Goal: Information Seeking & Learning: Learn about a topic

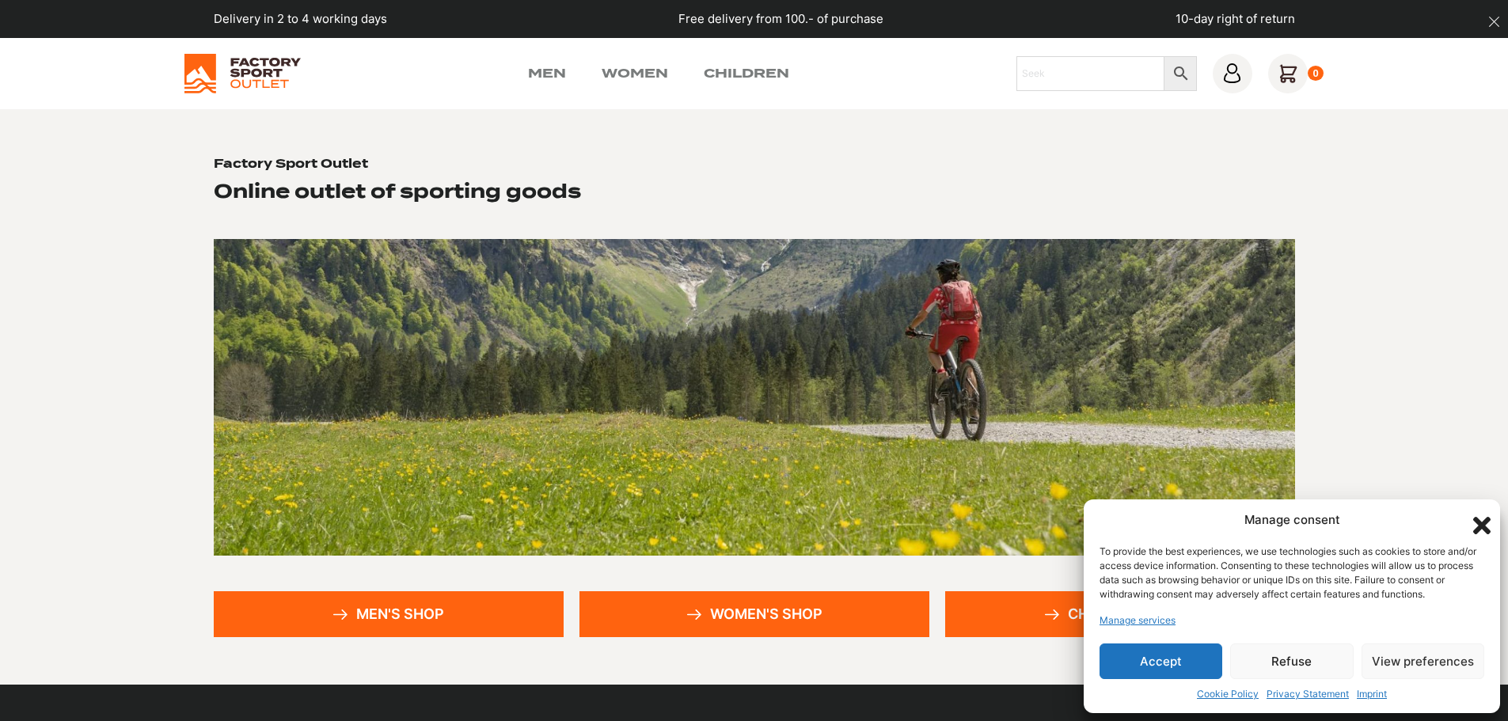
click at [1179, 659] on font "Accept" at bounding box center [1161, 661] width 42 height 15
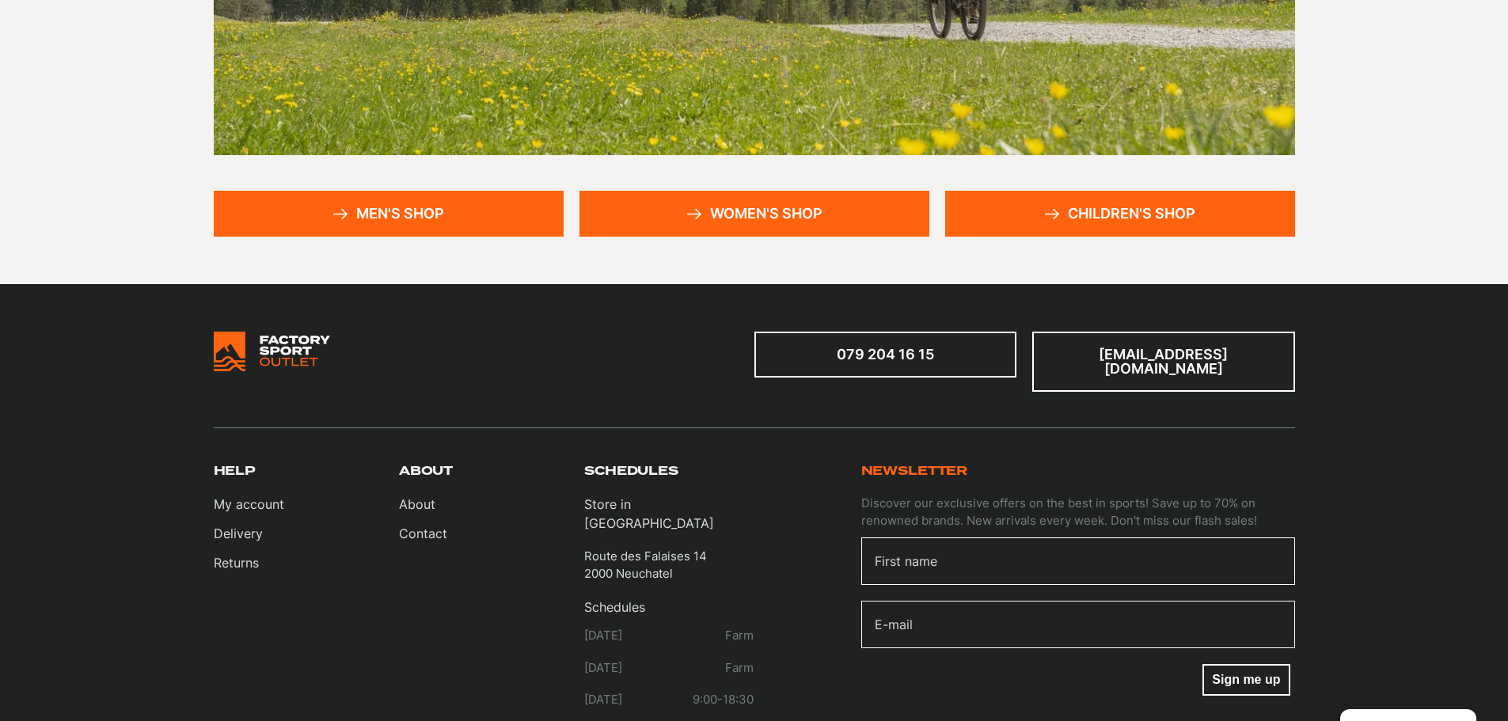
scroll to position [79, 0]
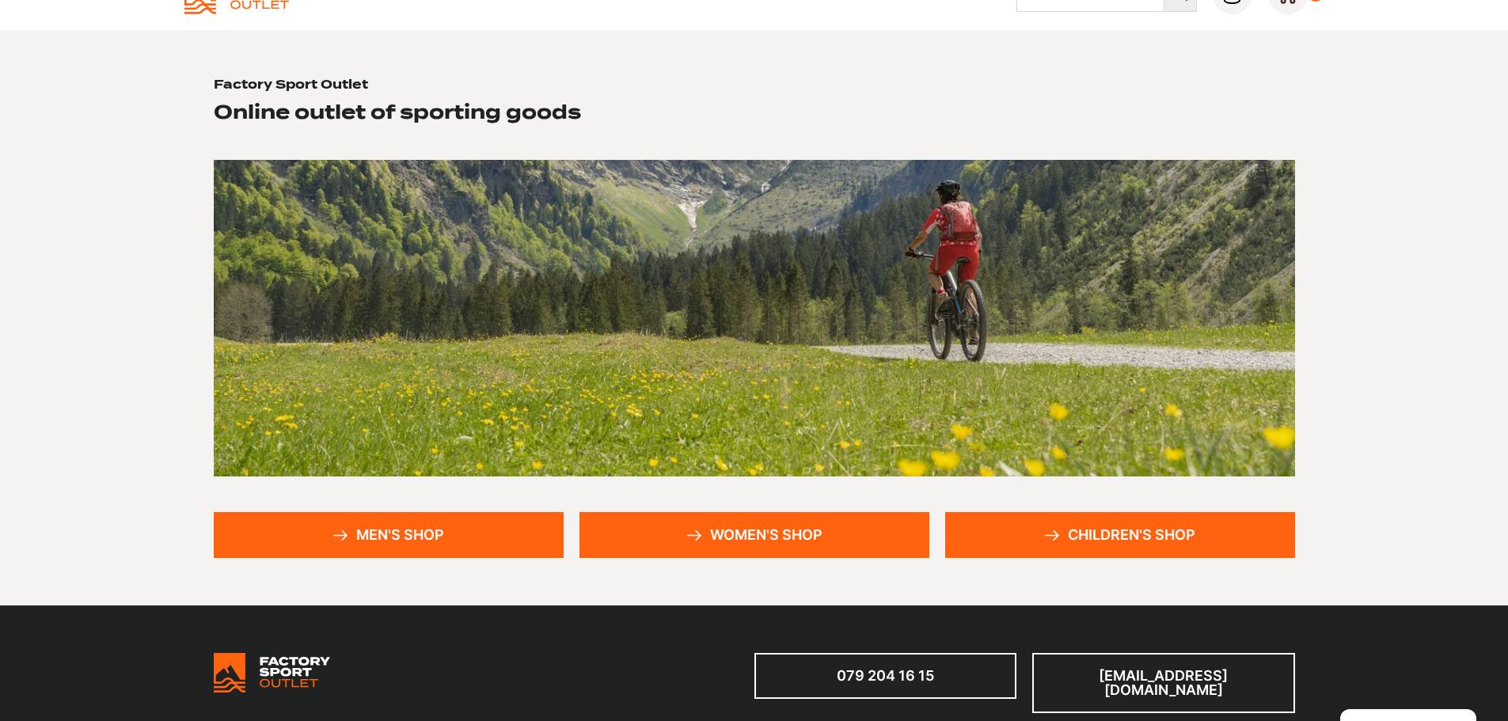
click at [352, 526] on link "Men's Shop" at bounding box center [389, 535] width 350 height 46
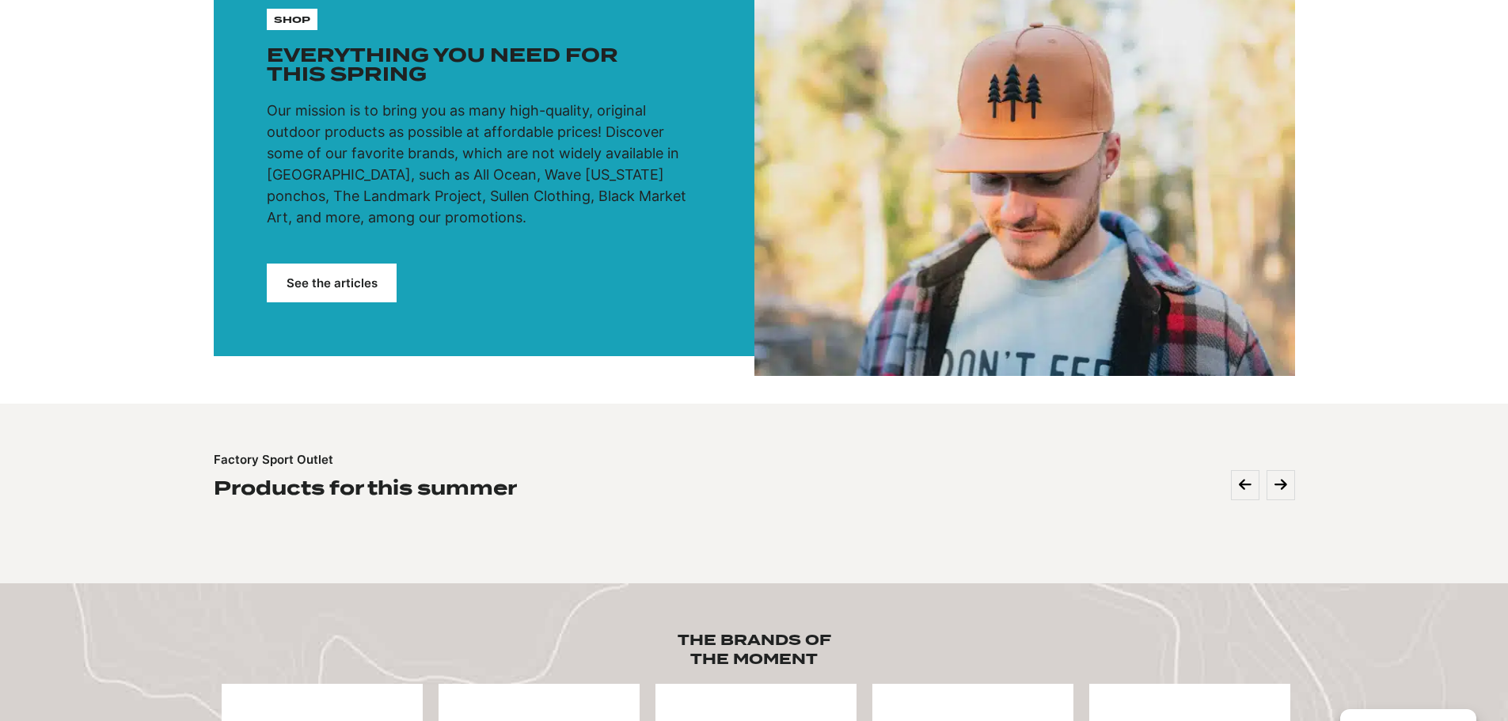
scroll to position [237, 0]
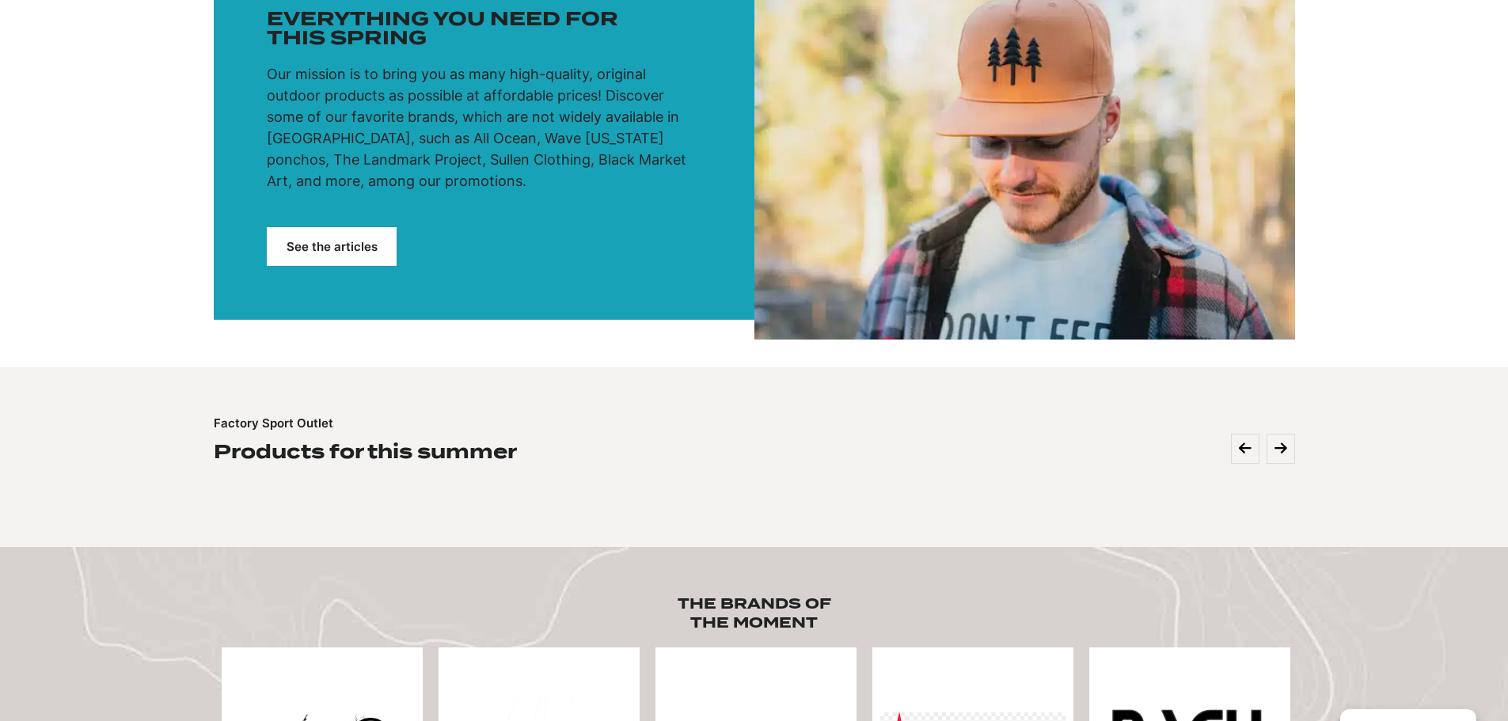
click at [323, 248] on font "See the articles" at bounding box center [332, 246] width 91 height 15
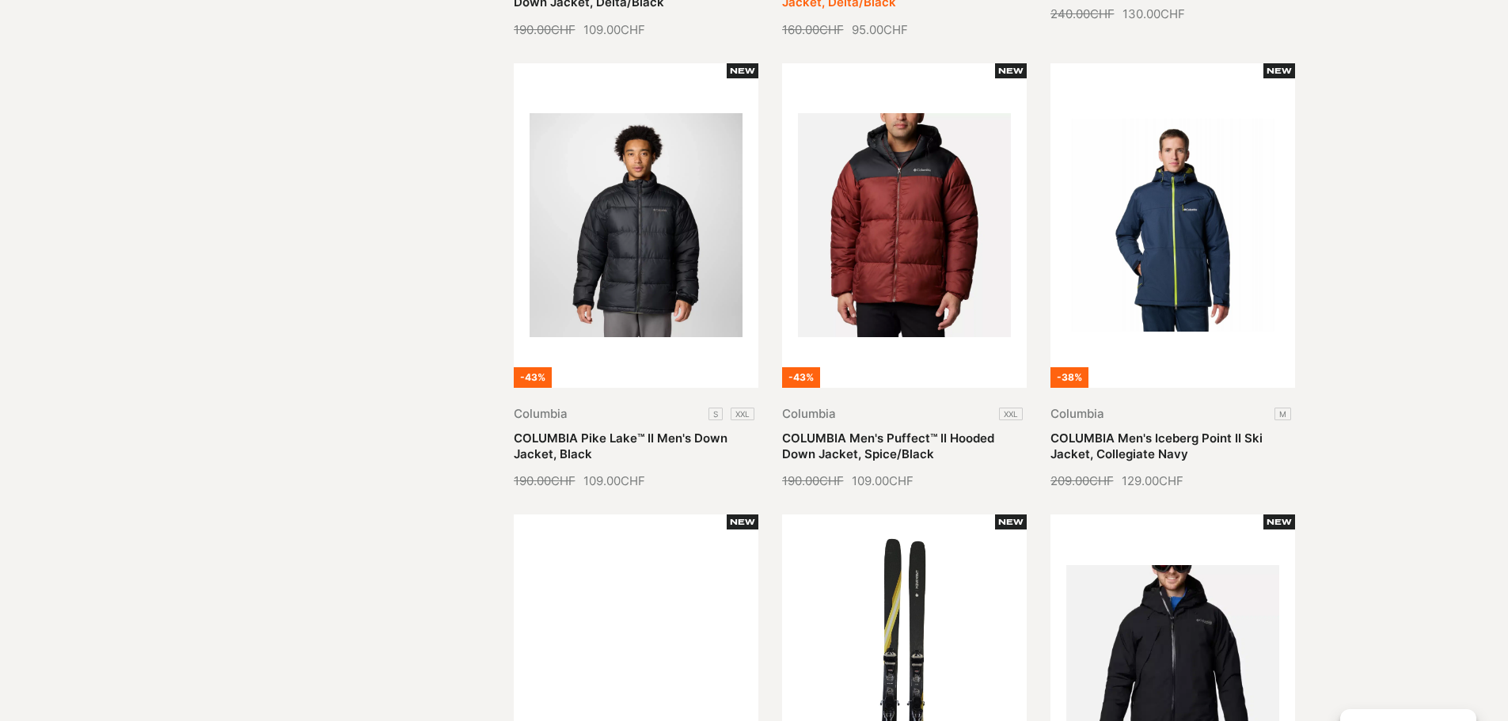
scroll to position [633, 0]
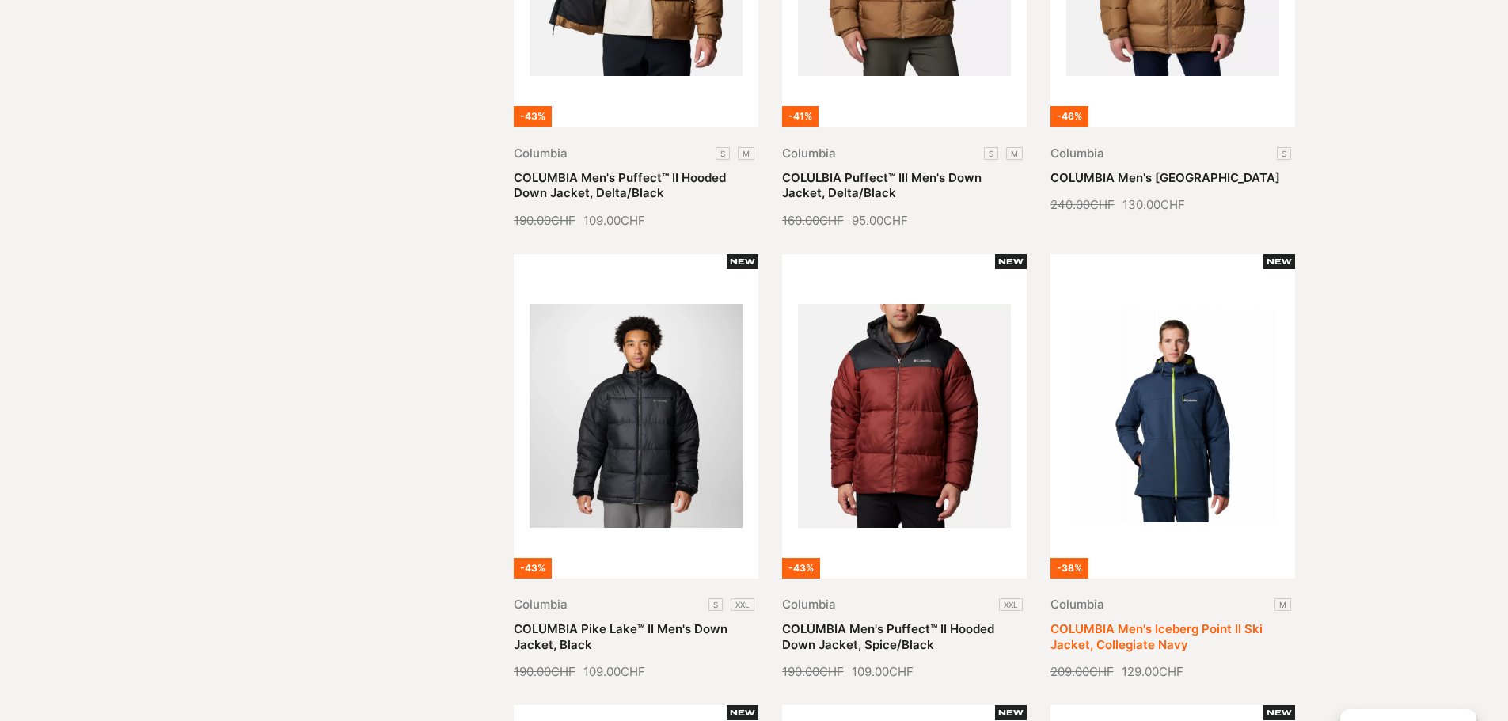
click at [1175, 621] on link "COLUMBIA Men's Iceberg Point II Ski Jacket, Collegiate Navy" at bounding box center [1156, 636] width 212 height 31
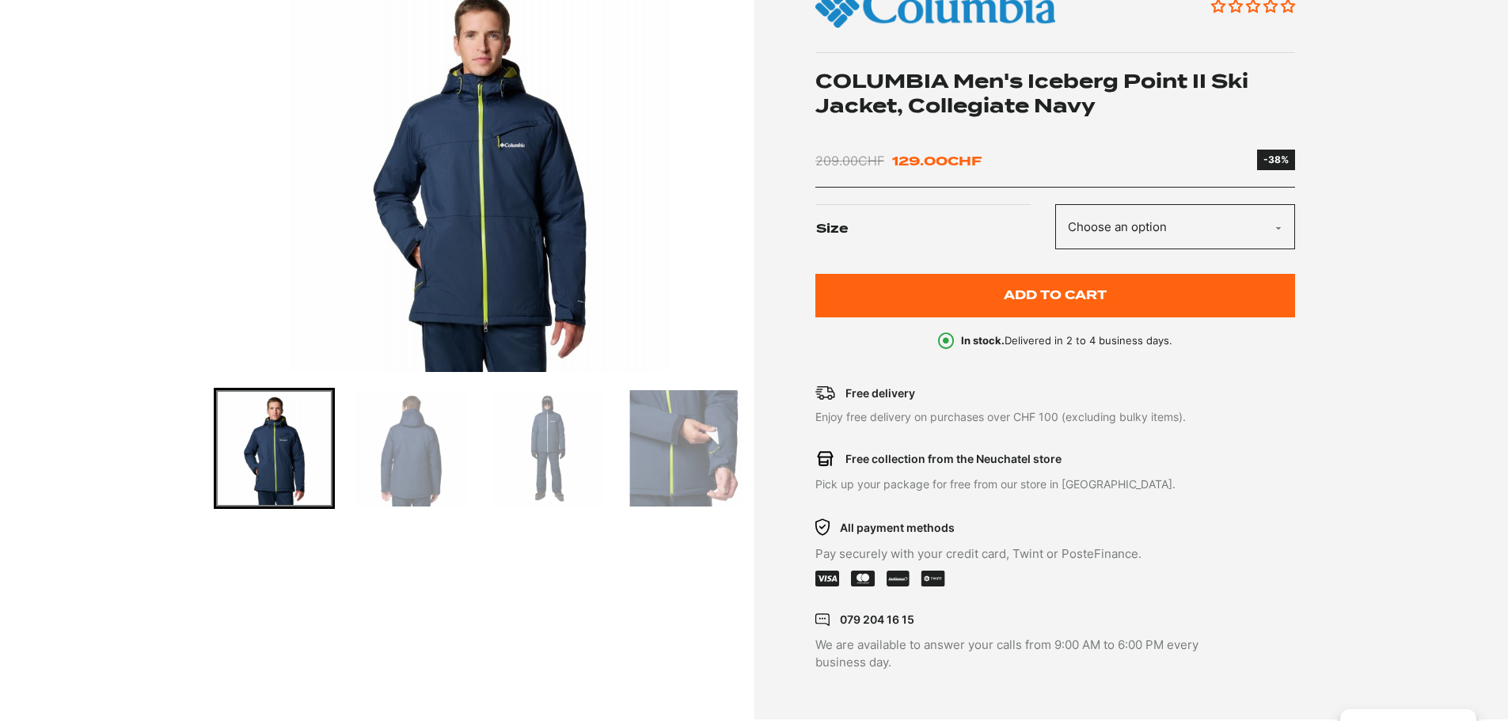
scroll to position [317, 0]
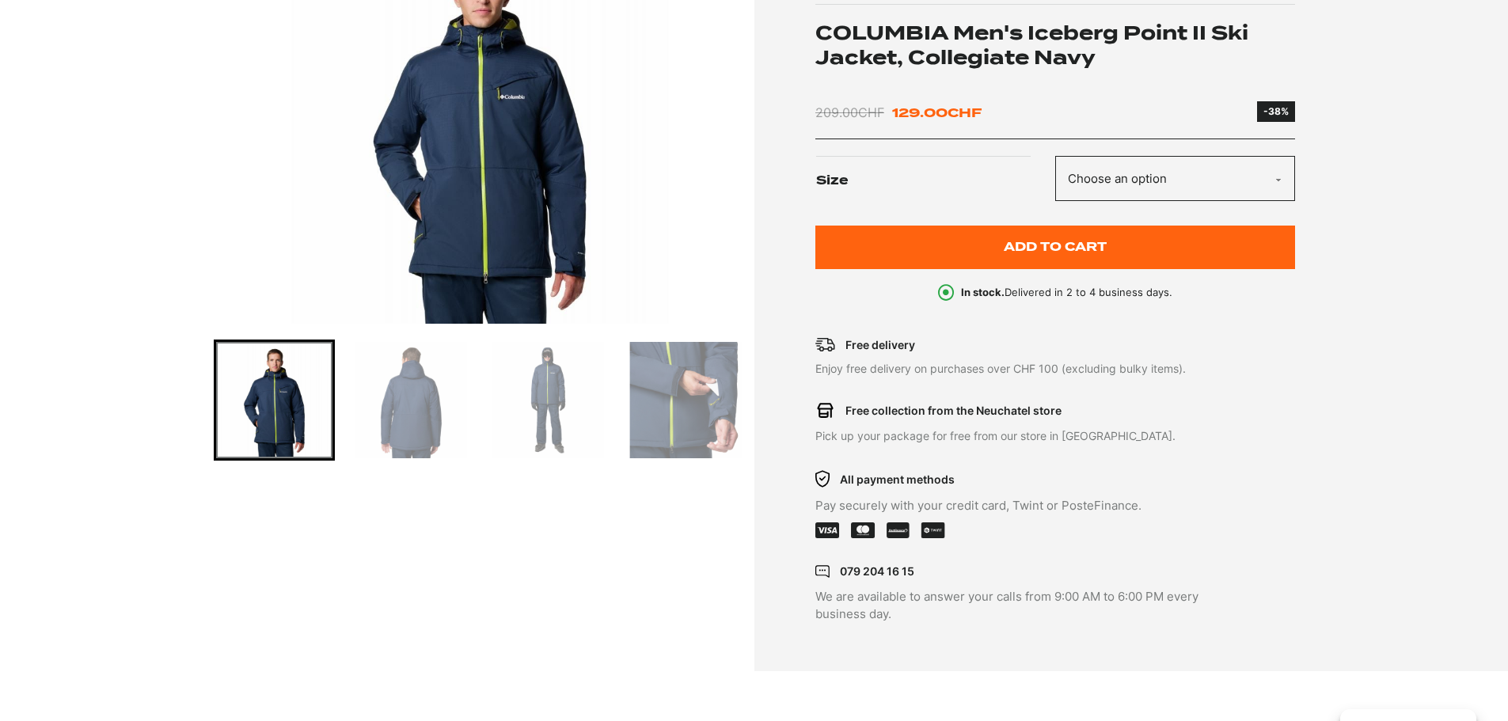
click at [394, 391] on img "Go to slide 2" at bounding box center [411, 400] width 116 height 116
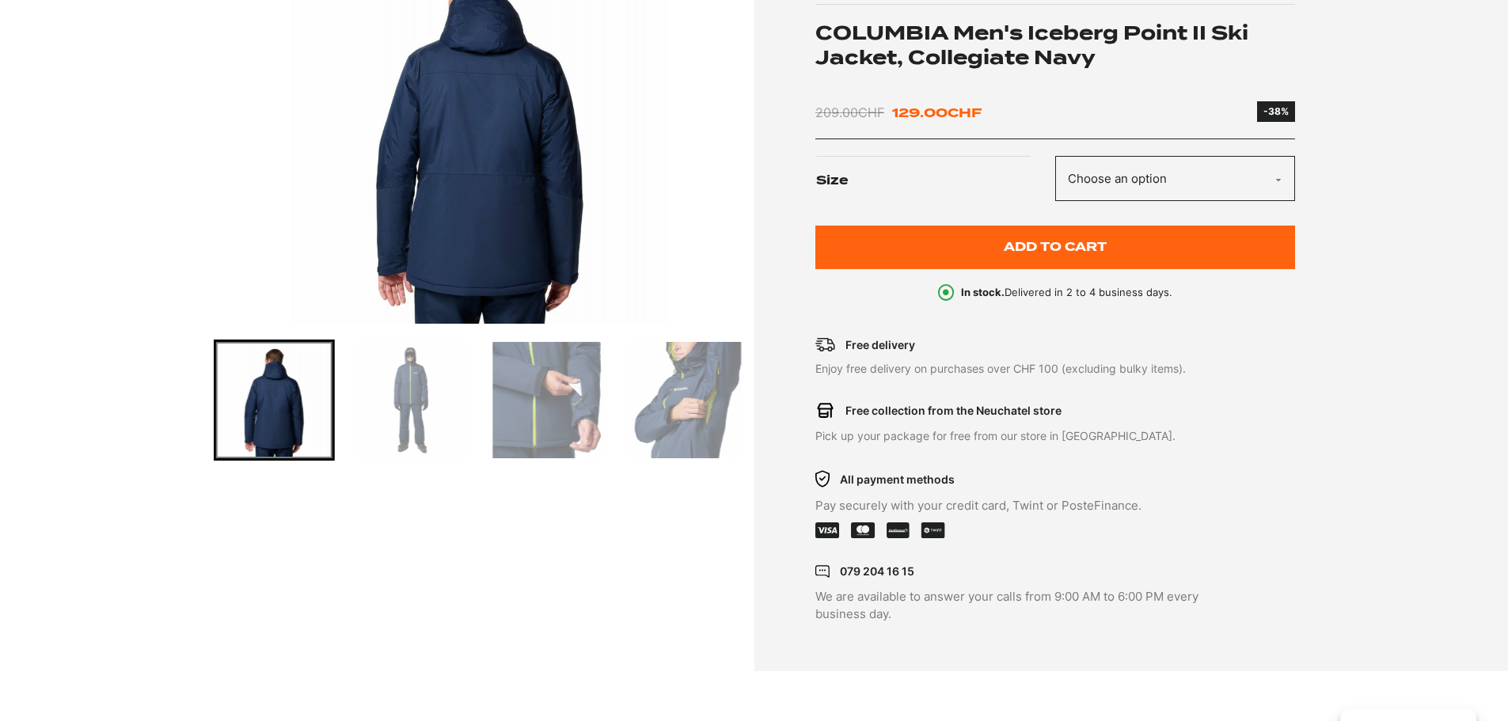
click at [548, 381] on img "Go to slide 4" at bounding box center [548, 400] width 116 height 116
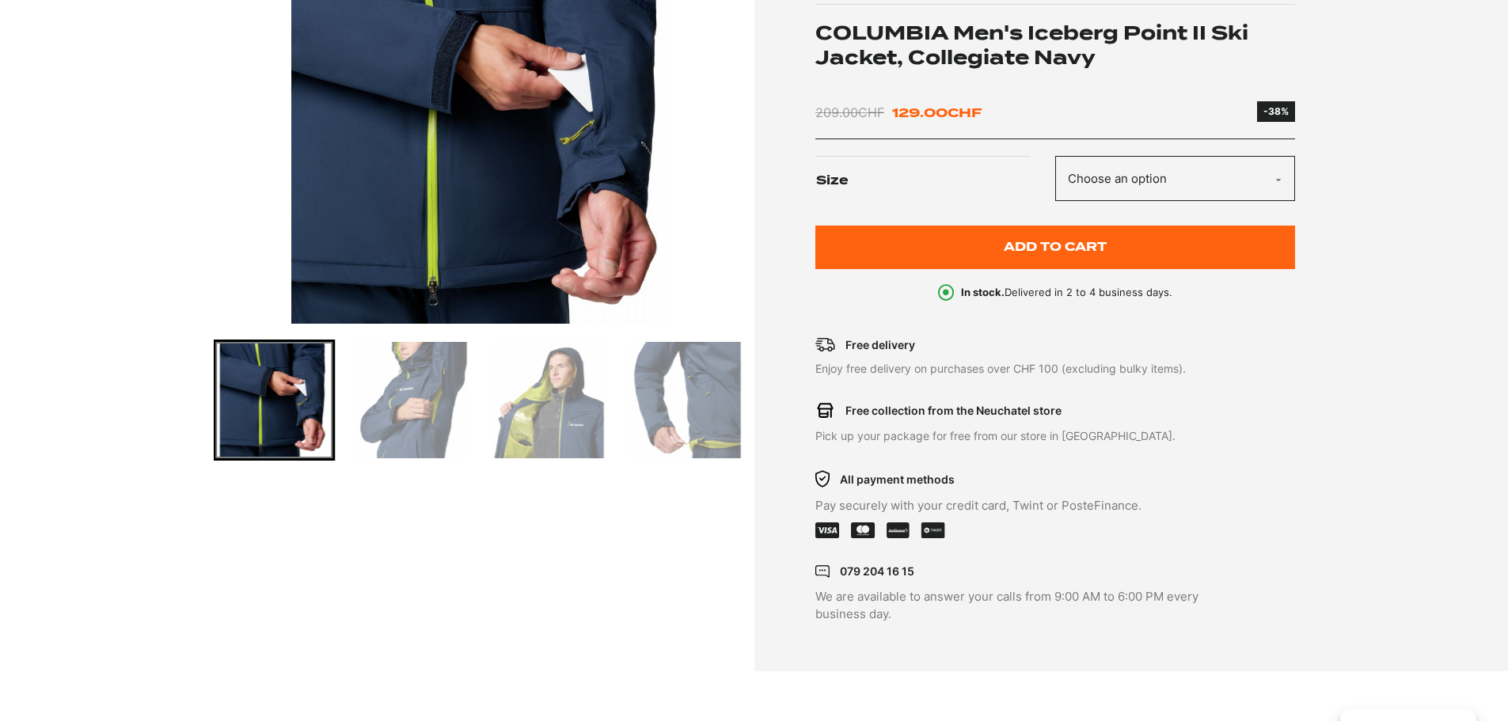
click at [727, 404] on img "Go to slide 7" at bounding box center [685, 400] width 116 height 116
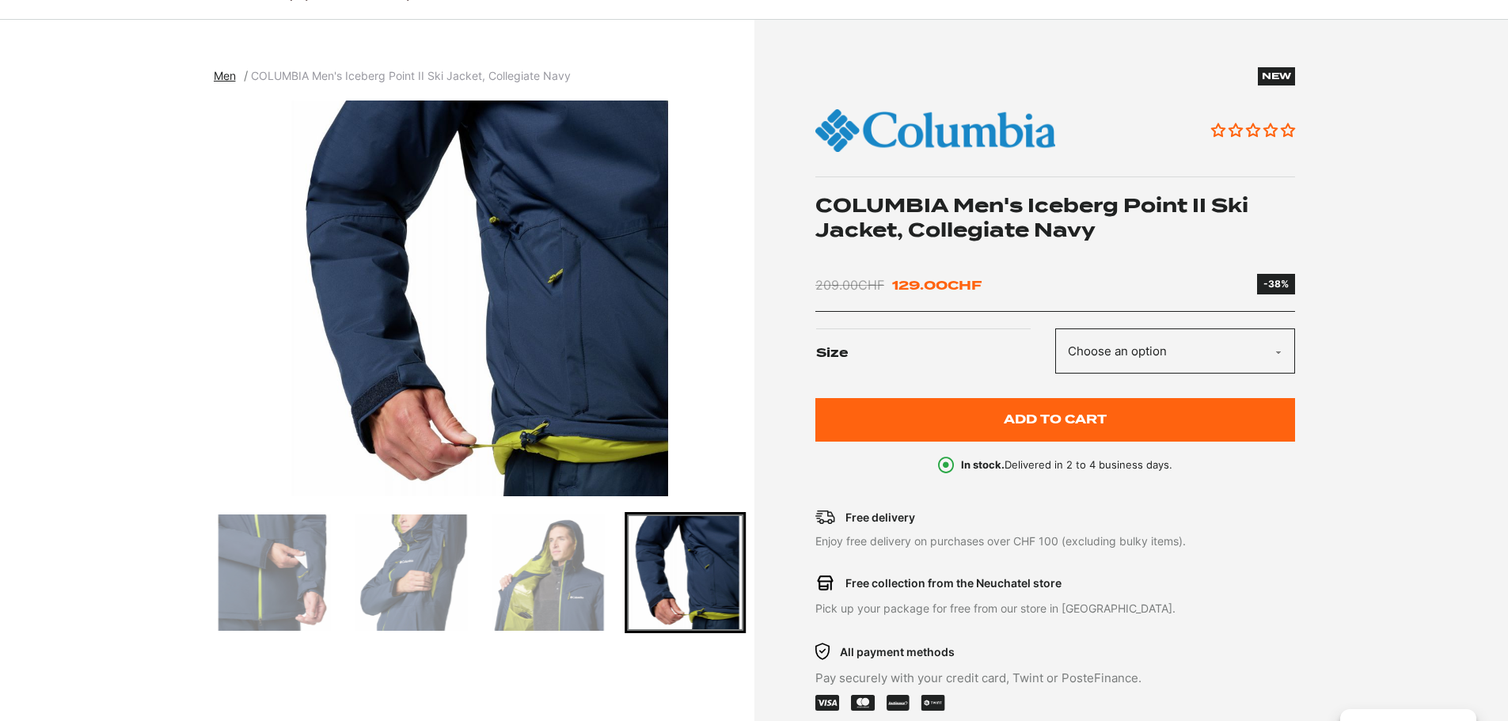
scroll to position [0, 0]
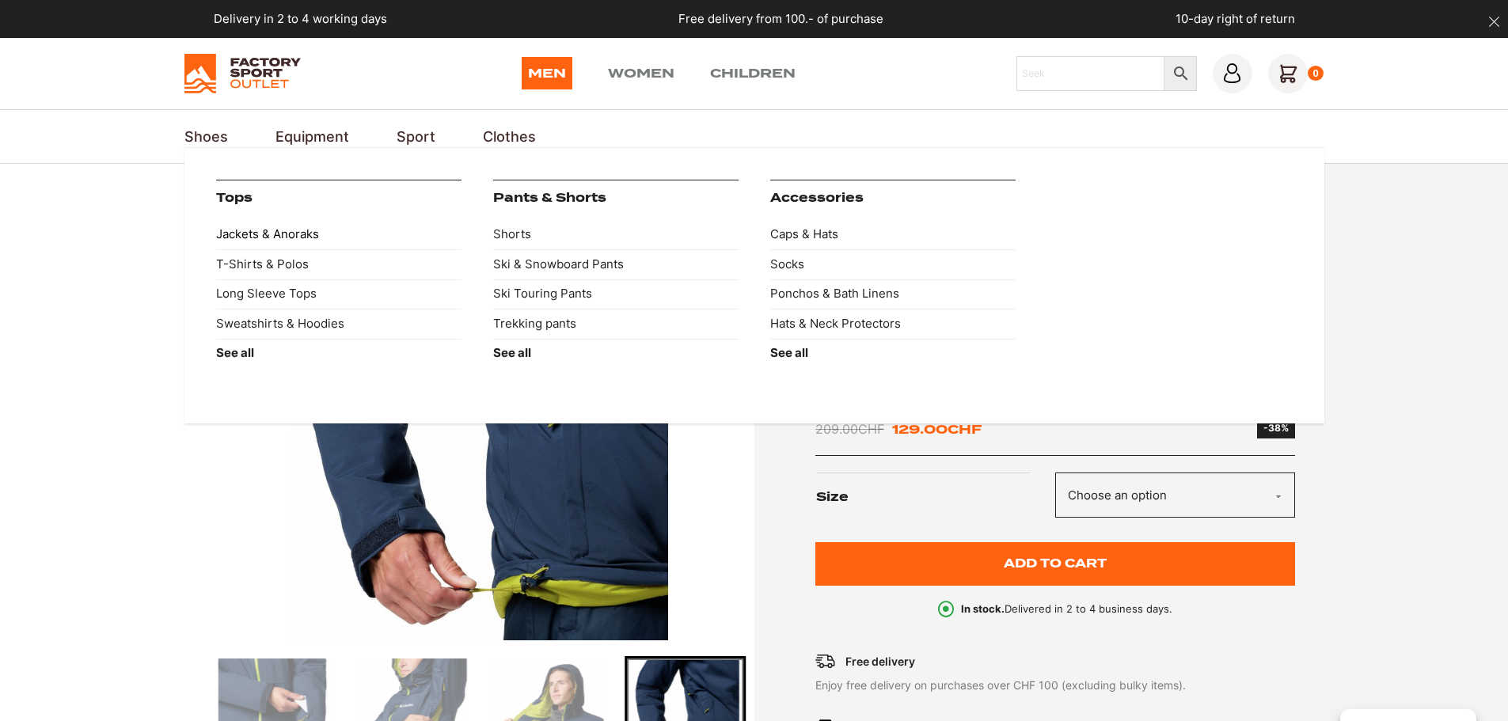
click at [284, 233] on font "Jackets & Anoraks" at bounding box center [267, 233] width 103 height 15
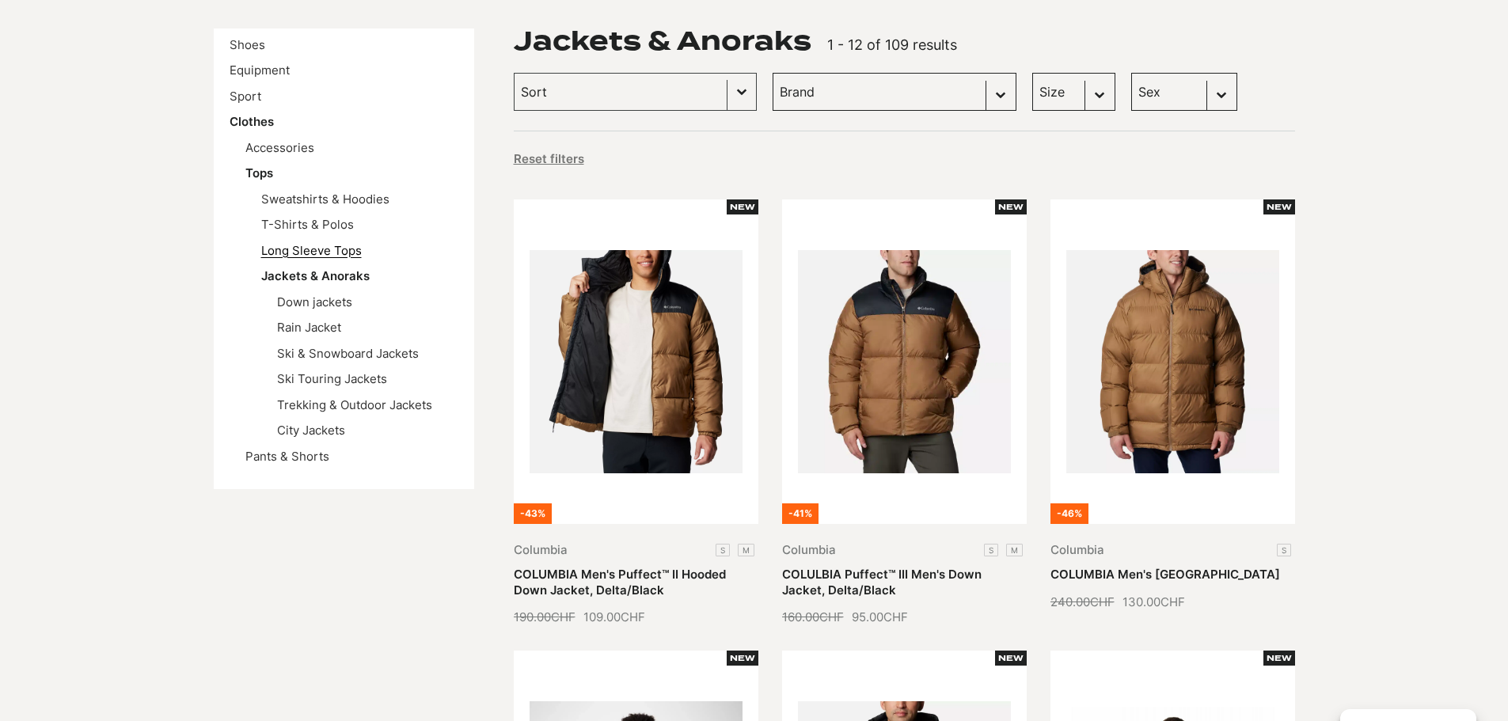
scroll to position [237, 0]
click at [310, 323] on font "Rain Jacket" at bounding box center [309, 327] width 64 height 15
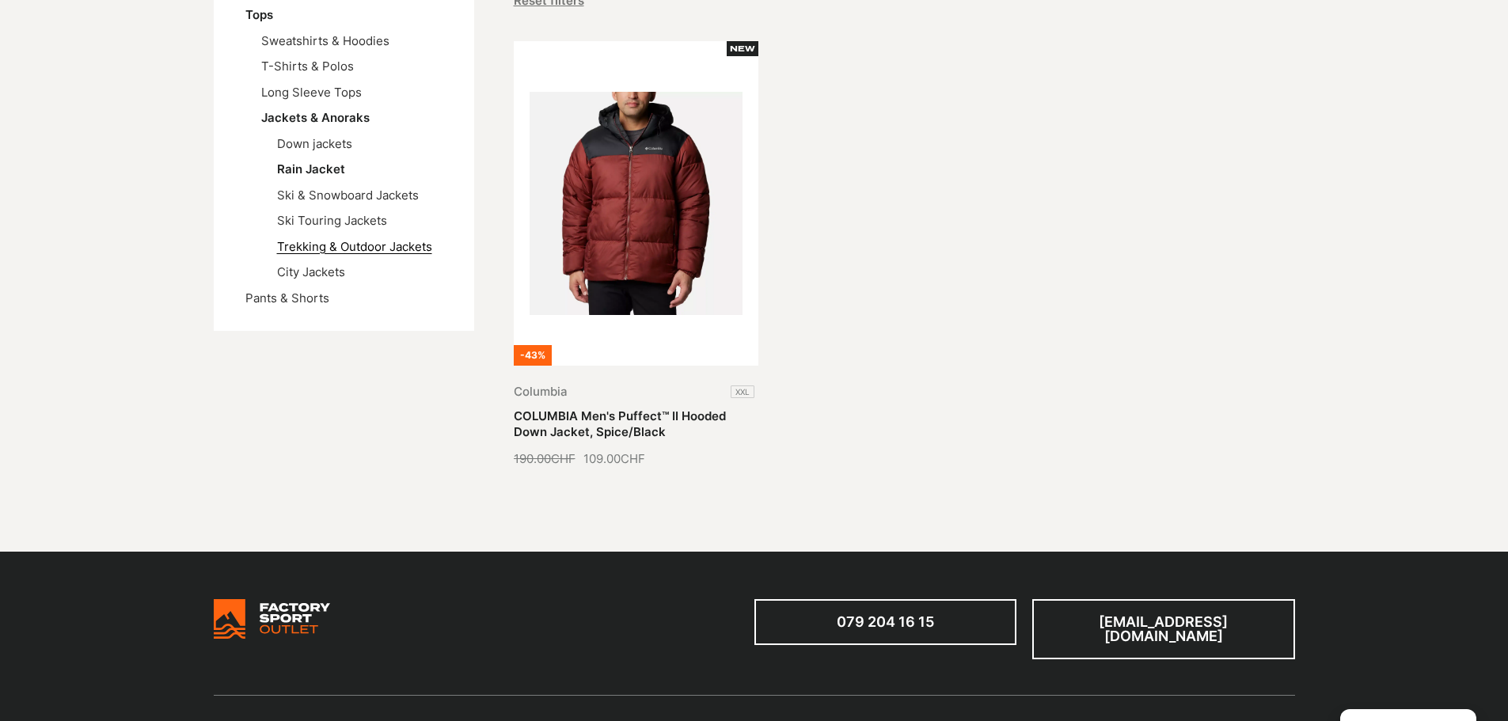
scroll to position [317, 0]
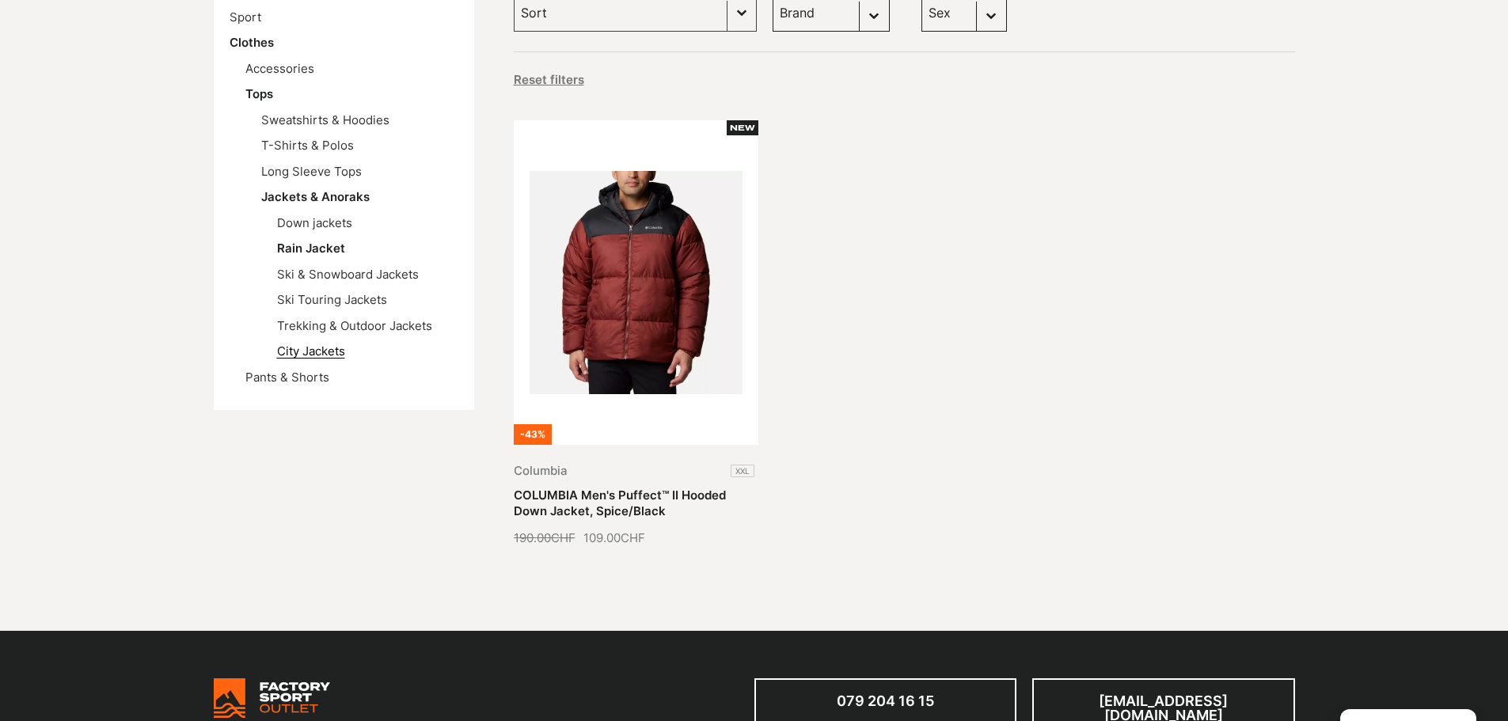
click at [317, 354] on font "City Jackets" at bounding box center [311, 351] width 68 height 15
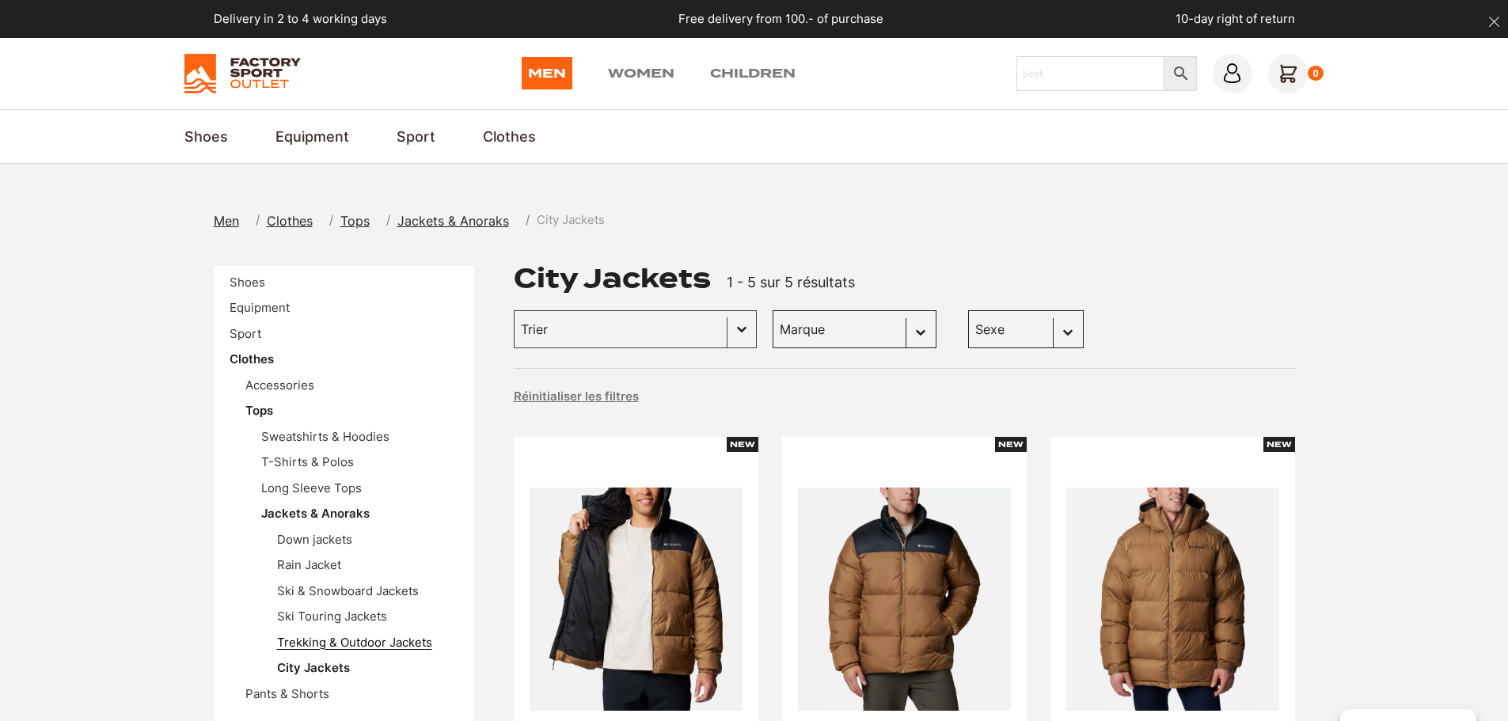
scroll to position [237, 0]
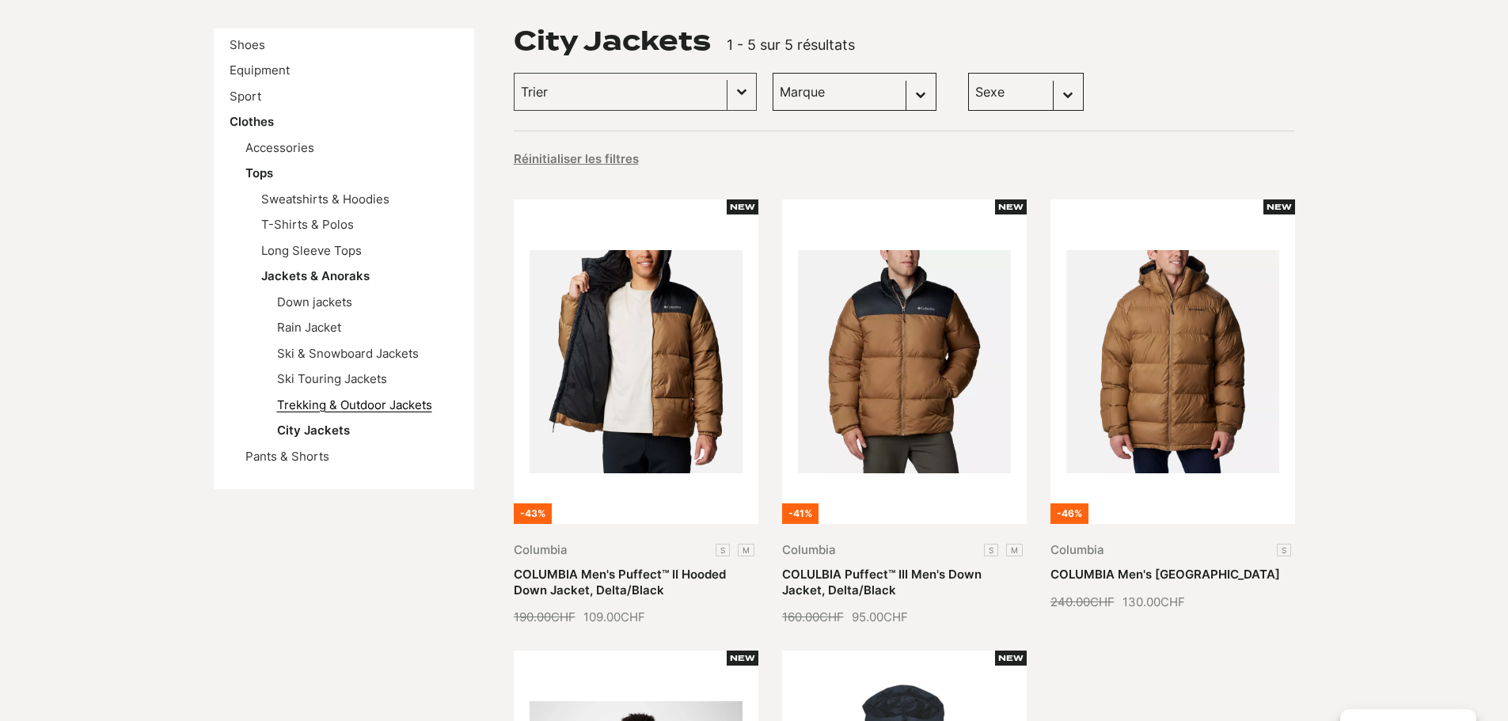
click at [324, 403] on font "Trekking & Outdoor Jackets" at bounding box center [354, 404] width 155 height 15
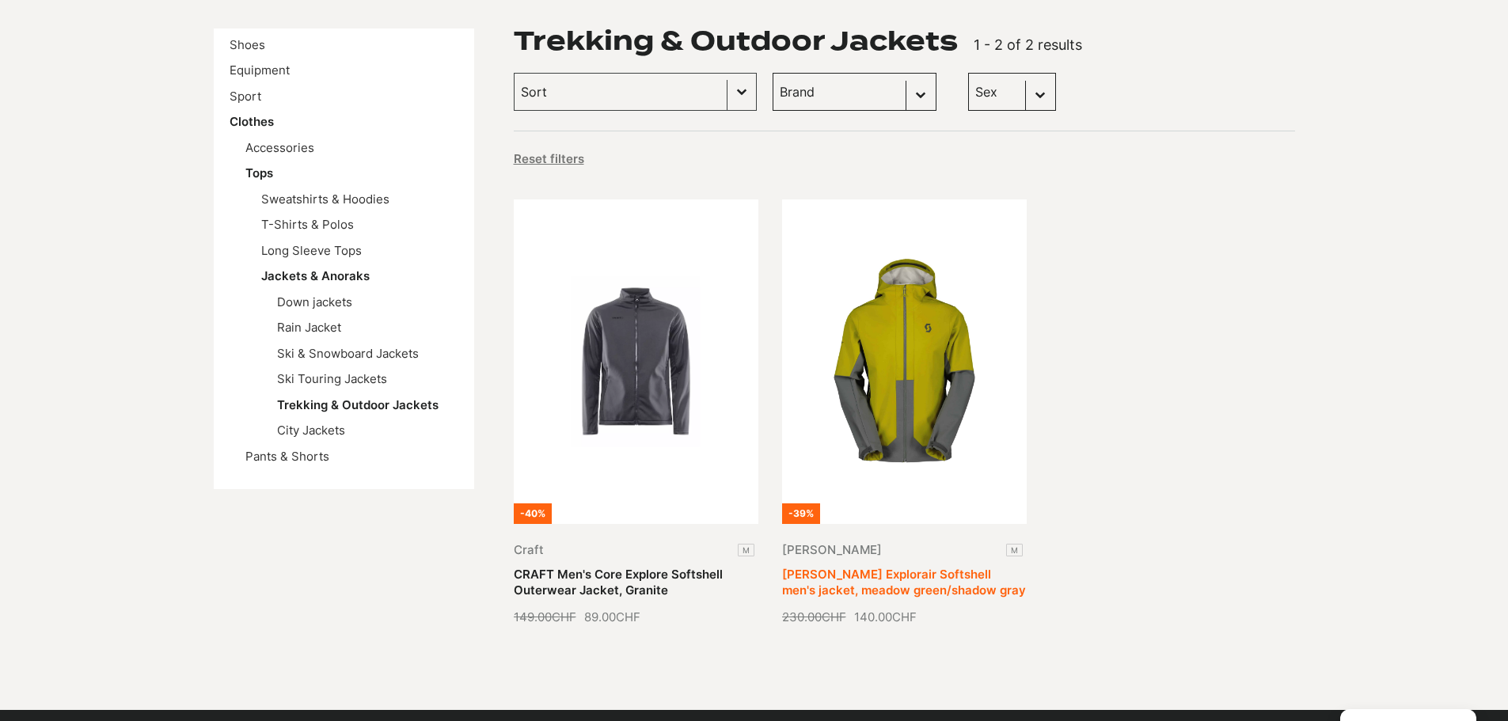
scroll to position [237, 0]
click at [894, 567] on link "SCOTT Explorair Softshell men's jacket, meadow green/shadow gray" at bounding box center [904, 582] width 244 height 31
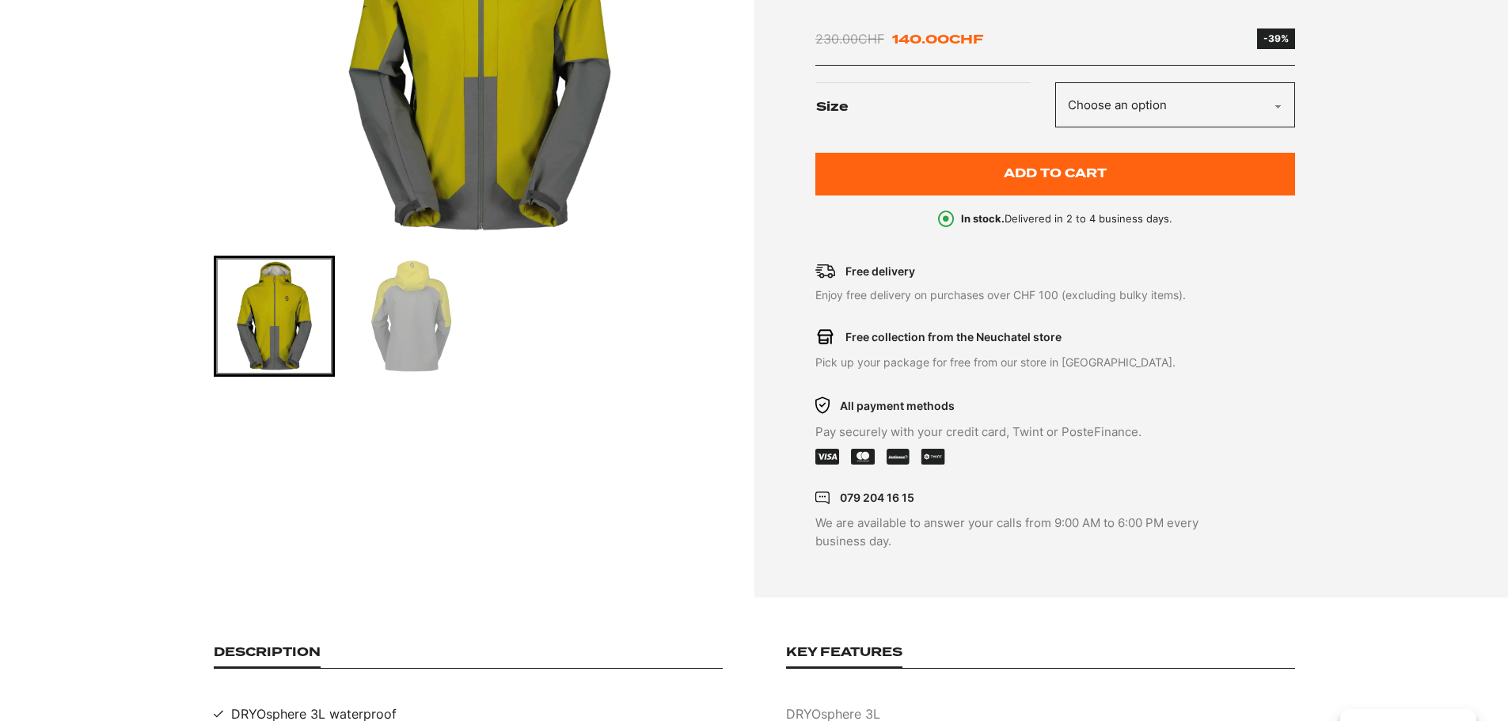
scroll to position [475, 0]
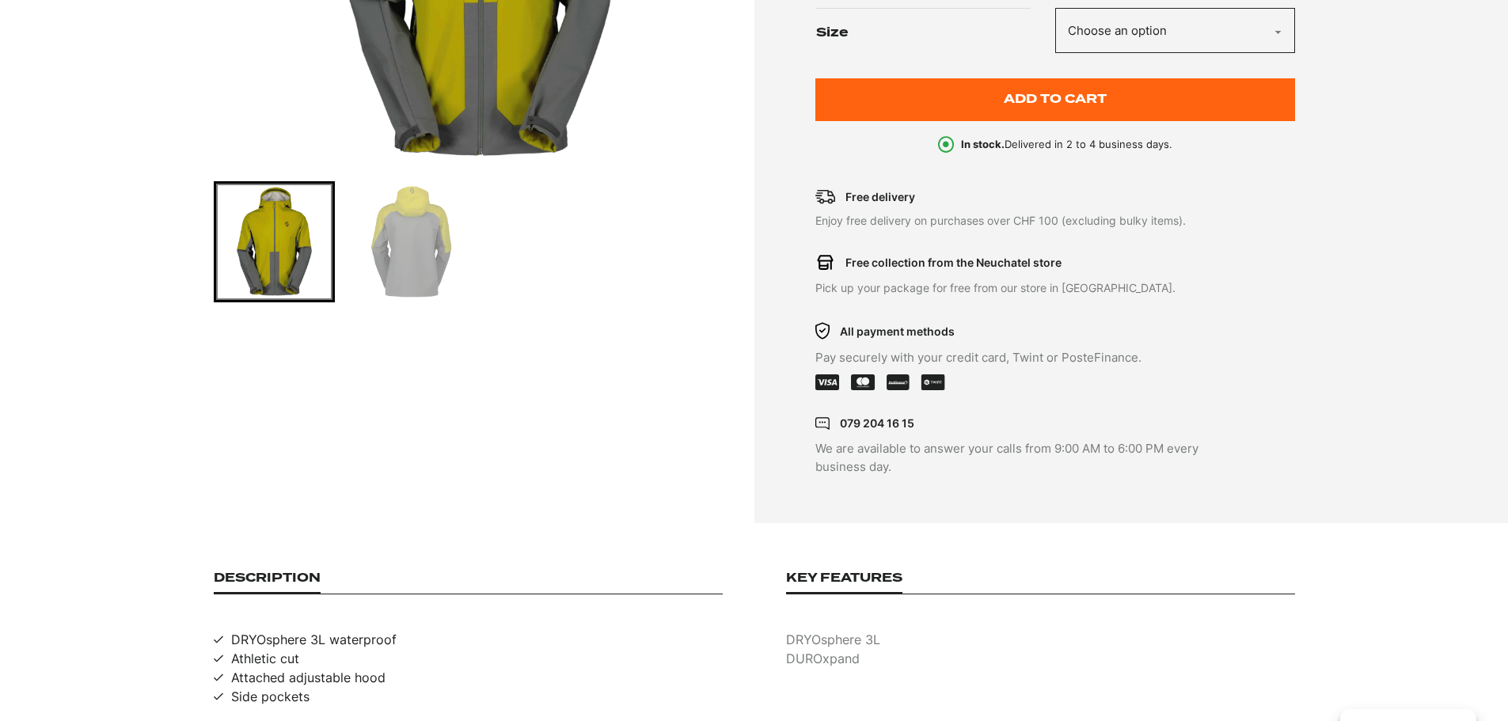
click at [400, 261] on img "Go to slide 2" at bounding box center [411, 242] width 116 height 116
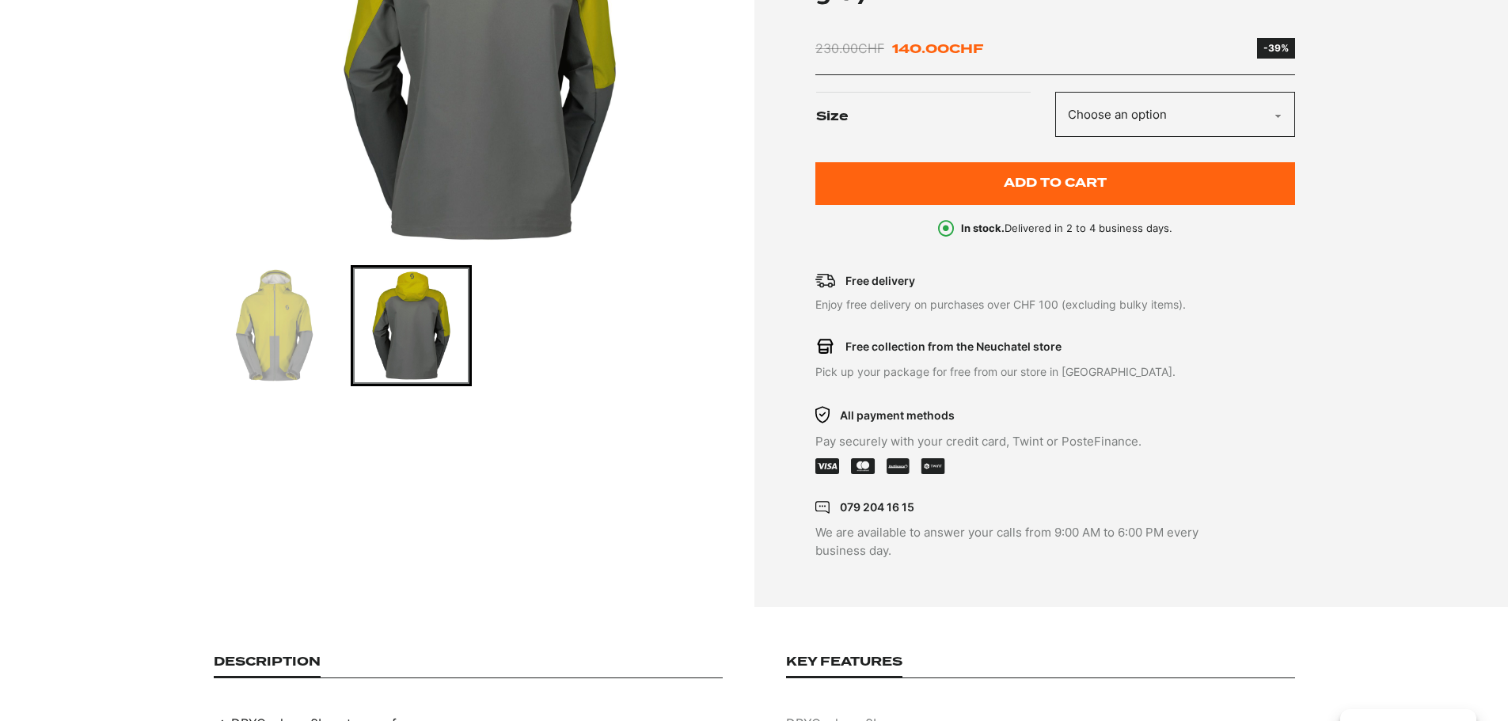
scroll to position [396, 0]
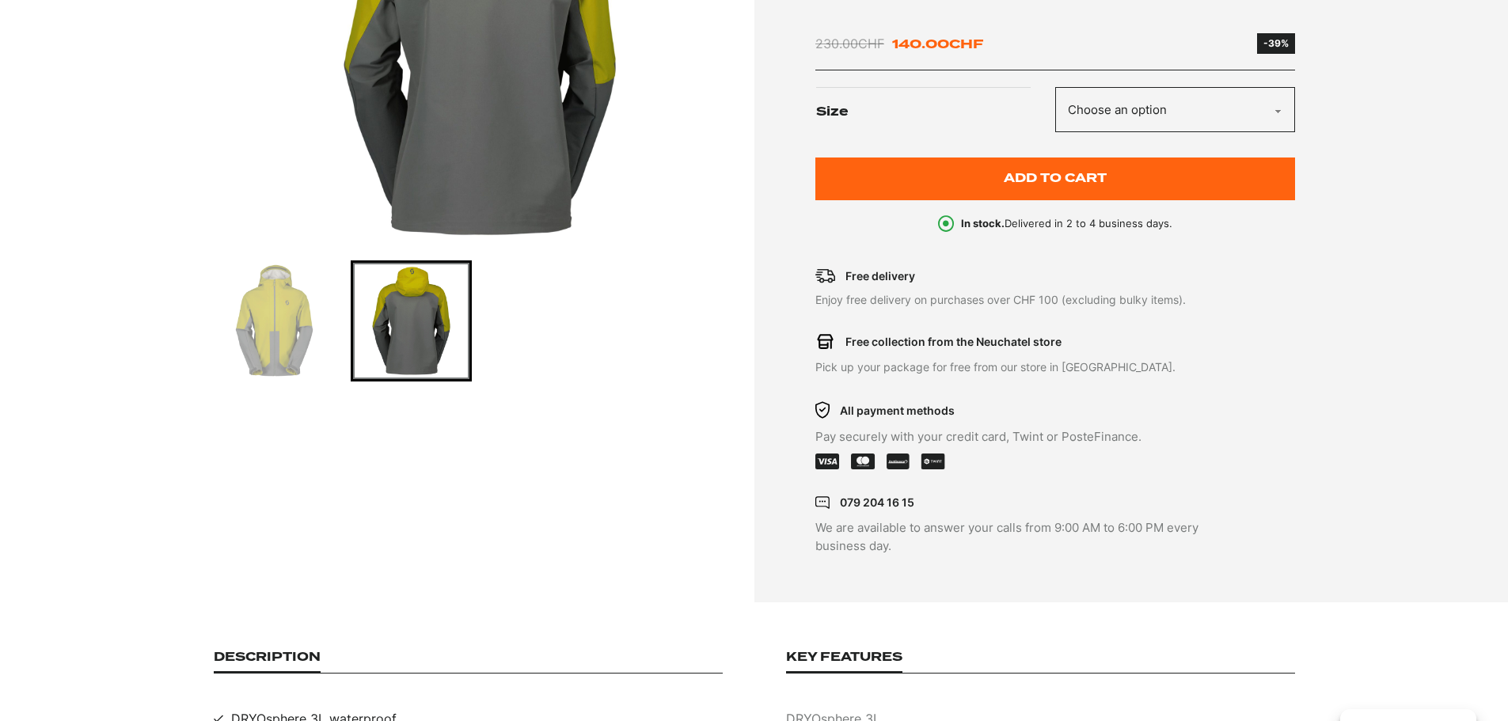
click at [270, 317] on img "Go to slide 1" at bounding box center [274, 321] width 116 height 116
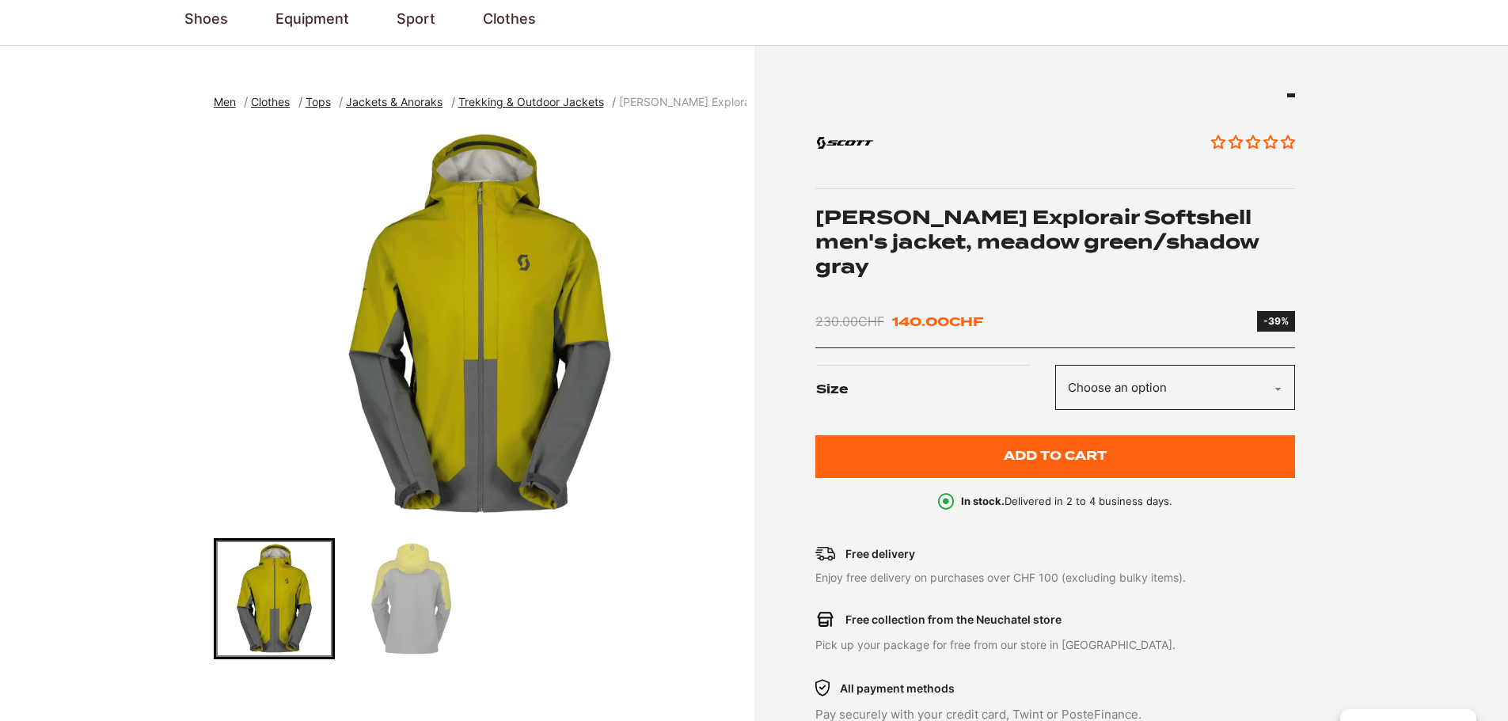
scroll to position [0, 0]
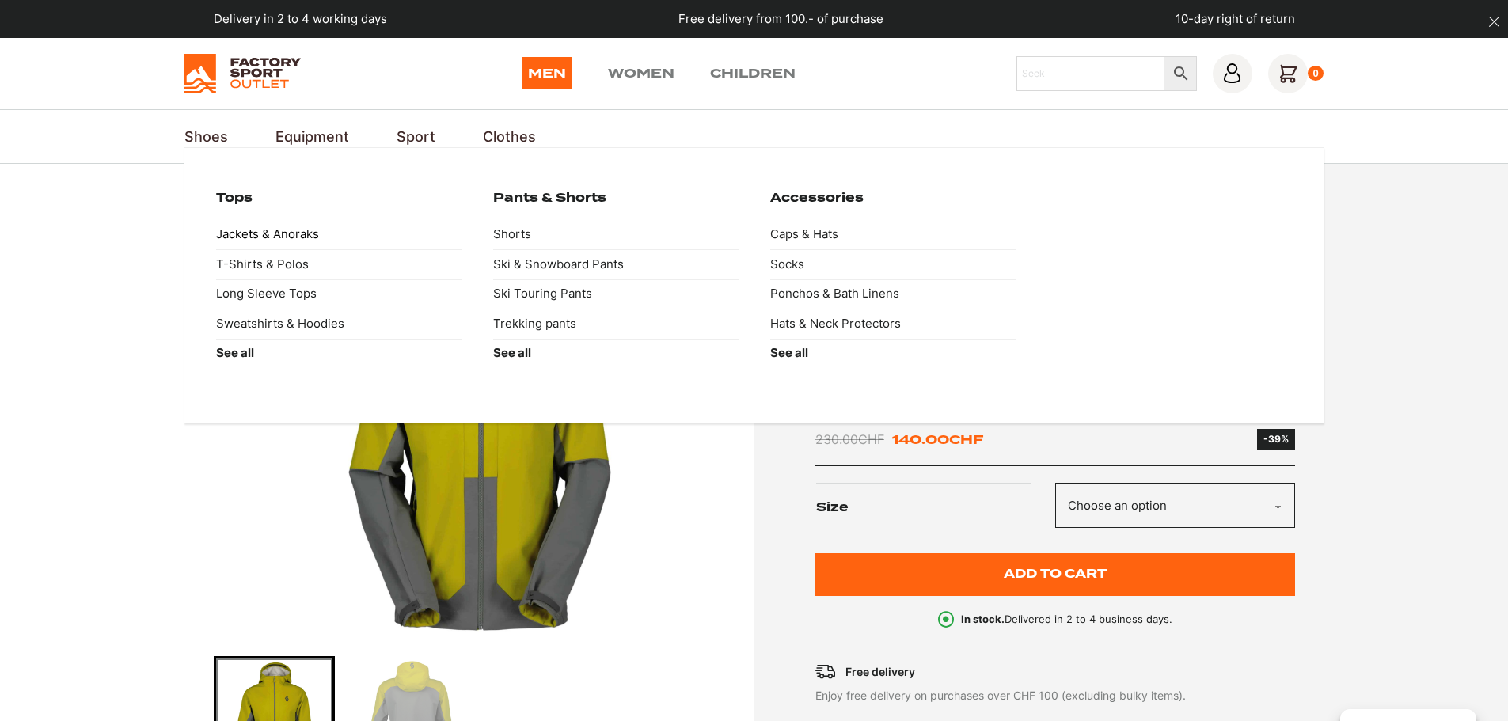
click at [275, 231] on font "Jackets & Anoraks" at bounding box center [267, 233] width 103 height 15
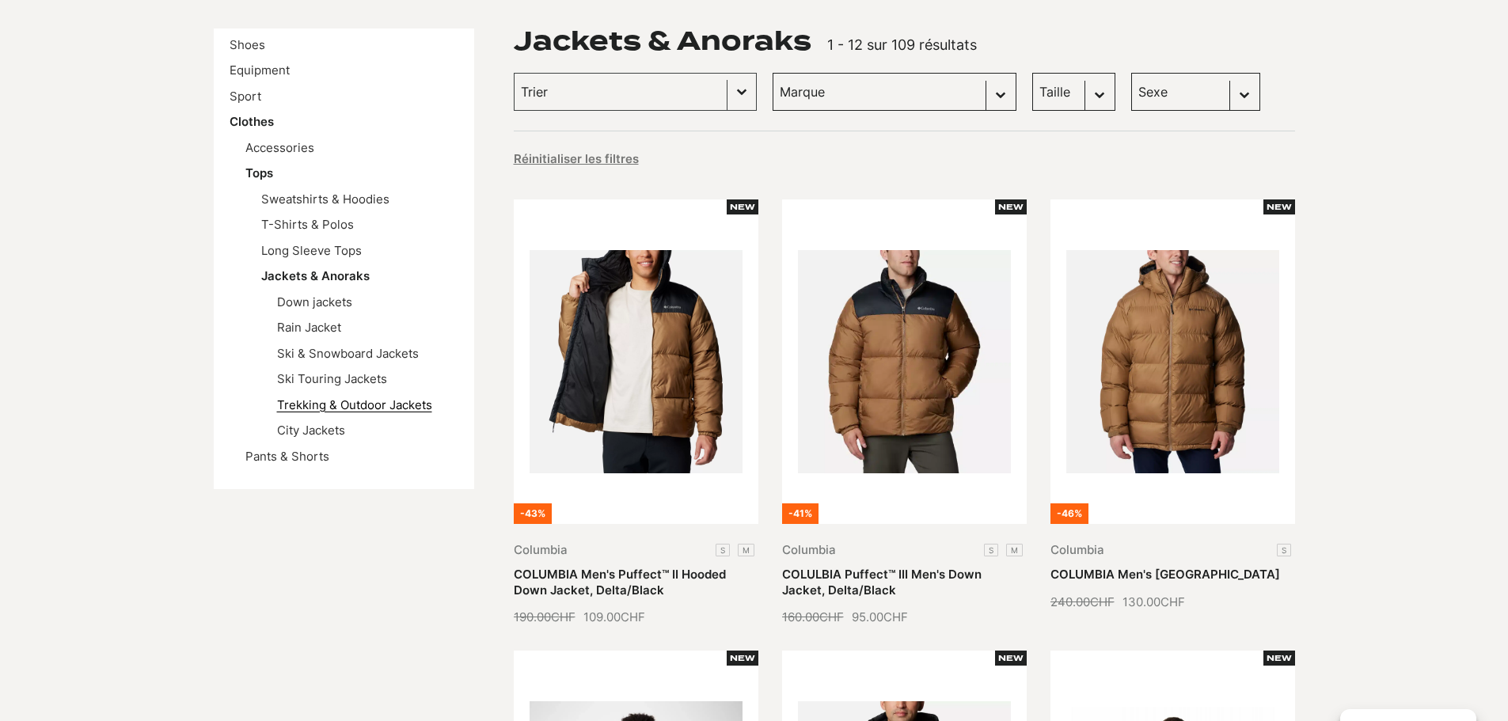
scroll to position [237, 0]
click at [319, 330] on font "Rain Jacket" at bounding box center [309, 327] width 64 height 15
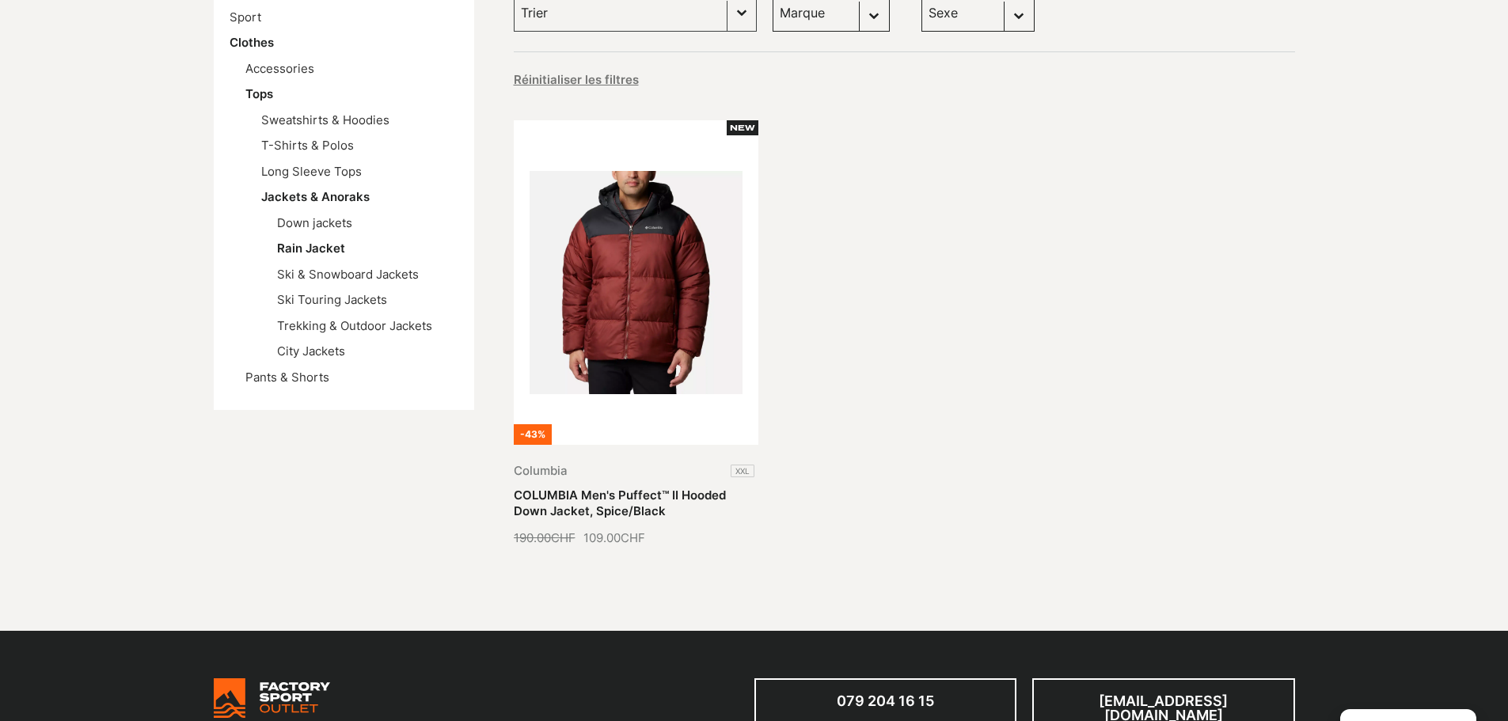
scroll to position [317, 0]
click at [327, 224] on font "Down jackets" at bounding box center [314, 222] width 75 height 15
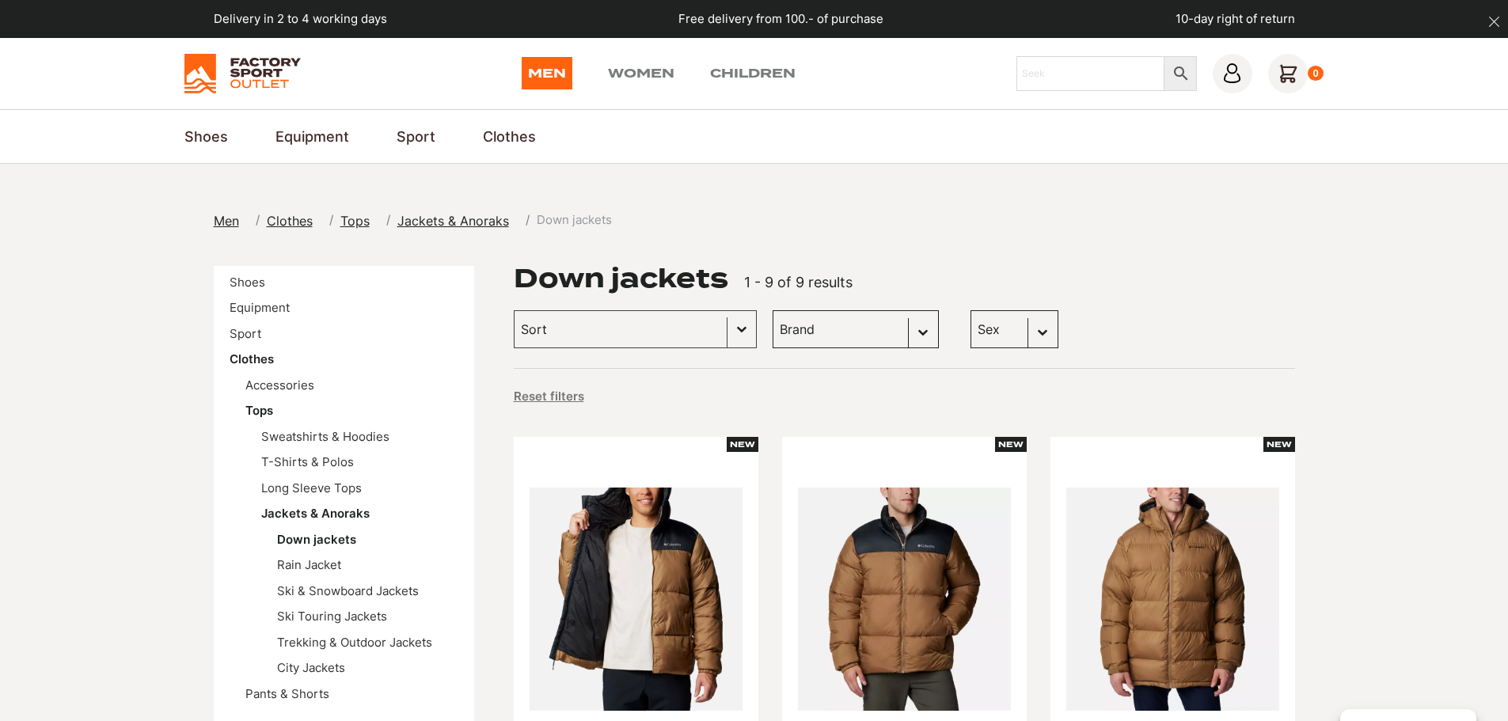
click at [266, 67] on img at bounding box center [242, 74] width 116 height 40
